Goal: Find specific page/section: Find specific page/section

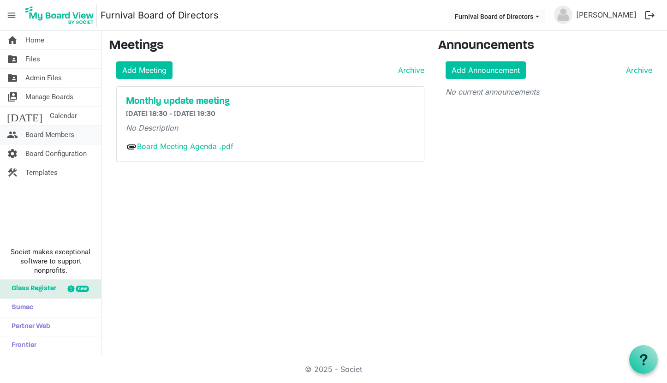
click at [53, 129] on span "Board Members" at bounding box center [49, 134] width 49 height 18
click at [54, 139] on span "Board Members" at bounding box center [49, 134] width 49 height 18
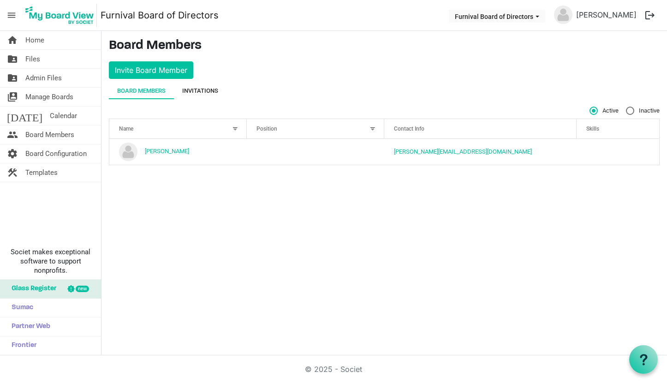
click at [184, 86] on div "Invitations" at bounding box center [200, 90] width 36 height 9
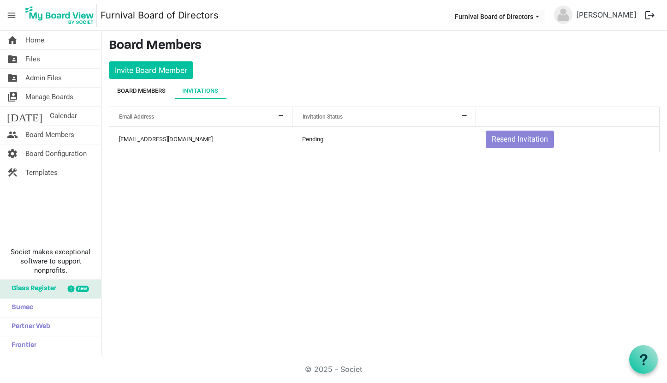
click at [155, 94] on div "Board Members" at bounding box center [141, 90] width 48 height 9
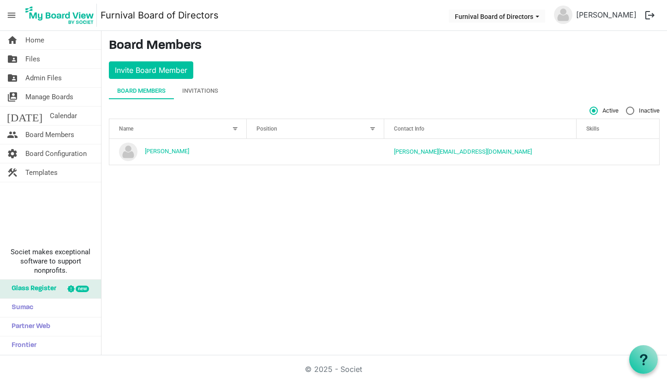
click at [600, 127] on div "Skills" at bounding box center [618, 128] width 70 height 13
click at [373, 130] on div at bounding box center [373, 129] width 10 height 10
